Goal: Entertainment & Leisure: Browse casually

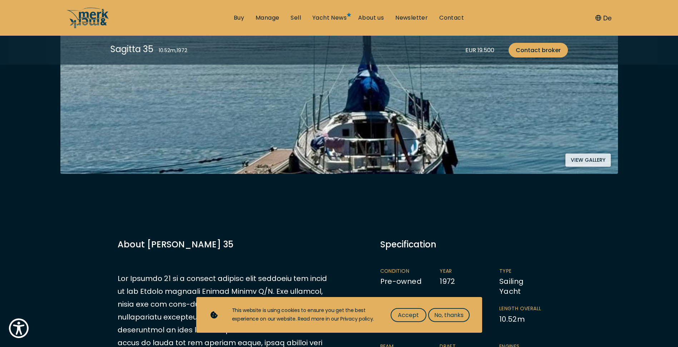
scroll to position [214, 0]
click at [579, 158] on button "View gallery" at bounding box center [587, 159] width 45 height 13
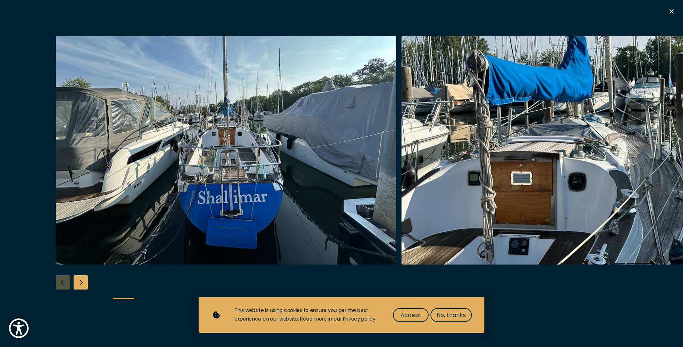
click at [82, 280] on div "Next slide" at bounding box center [81, 282] width 14 height 14
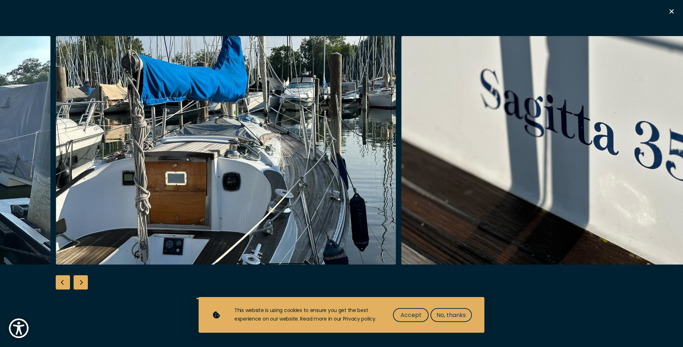
click at [82, 280] on div "Next slide" at bounding box center [81, 282] width 14 height 14
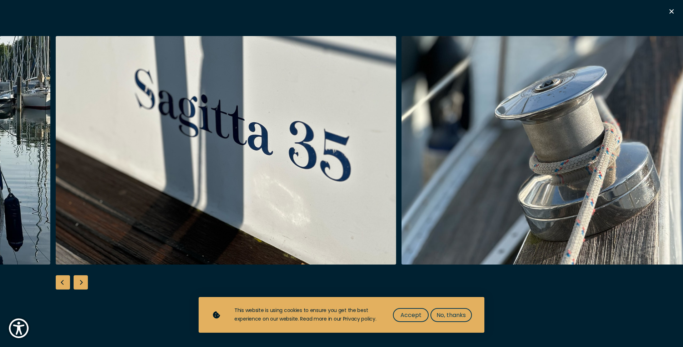
click at [82, 280] on div "Next slide" at bounding box center [81, 282] width 14 height 14
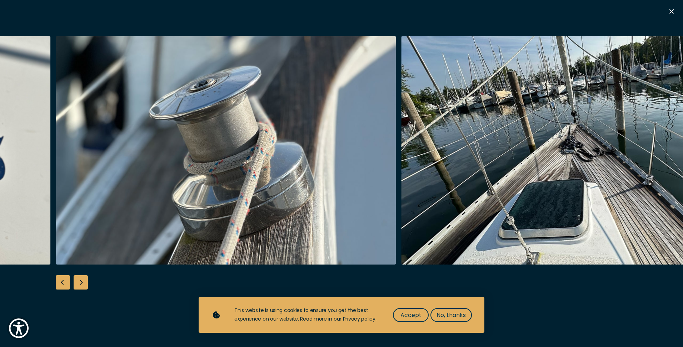
click at [82, 280] on div "Next slide" at bounding box center [81, 282] width 14 height 14
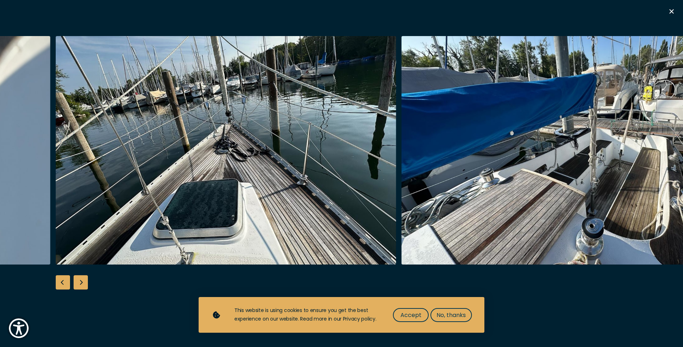
click at [82, 280] on div "Next slide" at bounding box center [81, 282] width 14 height 14
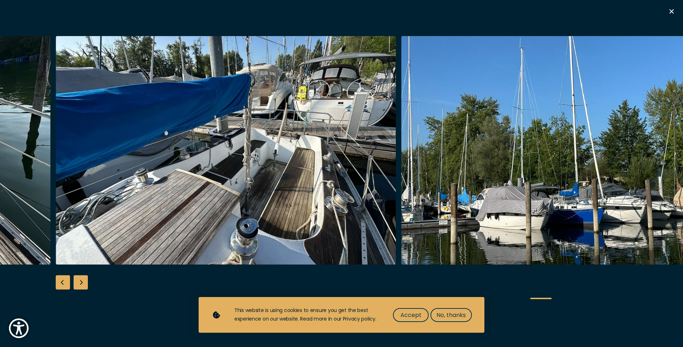
click at [82, 280] on div "Next slide" at bounding box center [81, 282] width 14 height 14
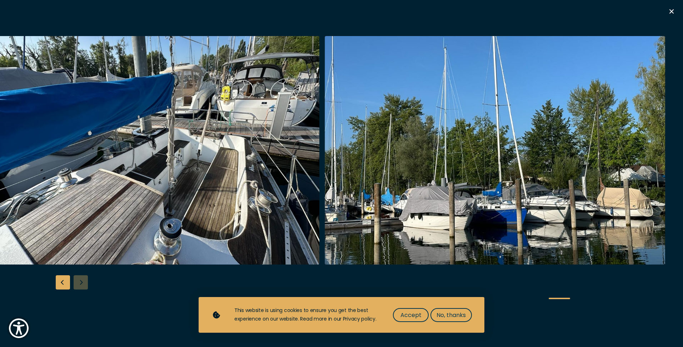
click at [82, 280] on div at bounding box center [341, 173] width 683 height 275
click at [669, 11] on icon "button" at bounding box center [671, 11] width 9 height 9
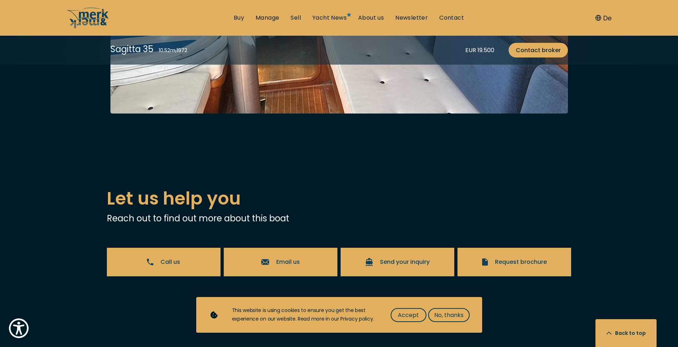
scroll to position [1607, 0]
